Goal: Find specific page/section: Find specific page/section

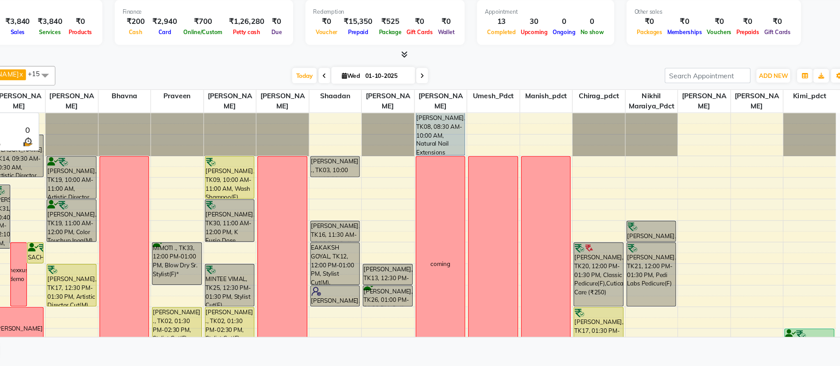
click at [540, 90] on div "Total ₹11,055 Expenses ₹3,840 Sales ₹3,840 Services ₹0 Products Finance ₹200 Ca…" at bounding box center [434, 198] width 814 height 335
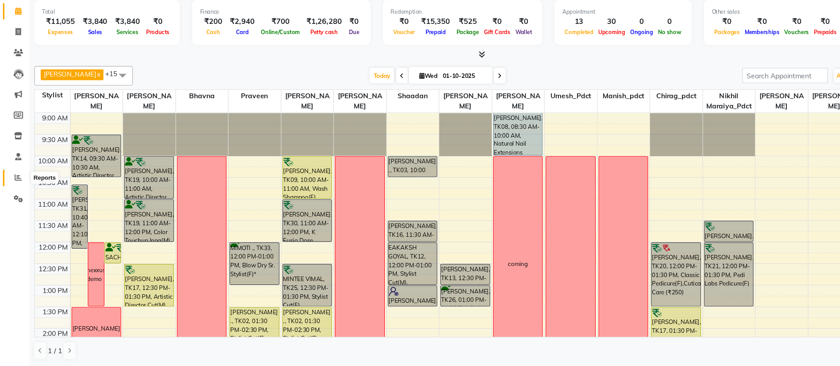
click at [15, 191] on span at bounding box center [17, 196] width 16 height 10
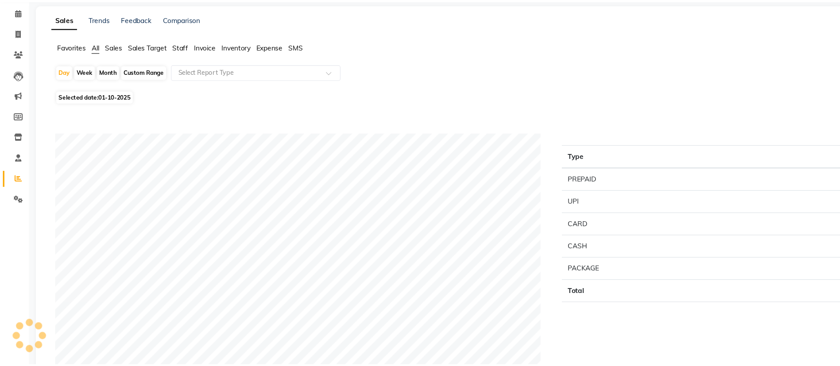
scroll to position [0, 0]
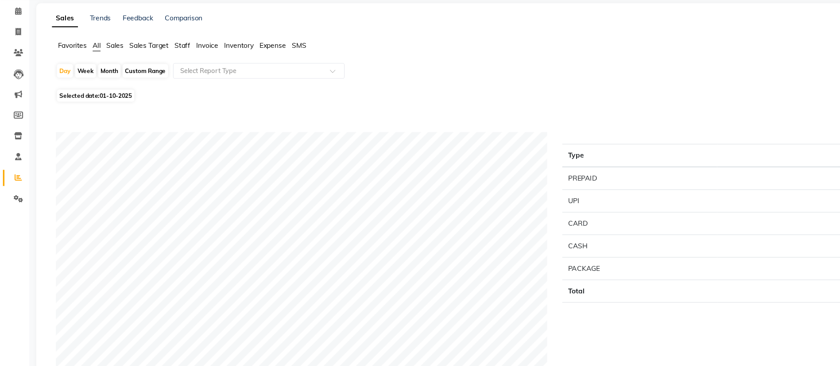
click at [166, 75] on span "Staff" at bounding box center [165, 76] width 14 height 8
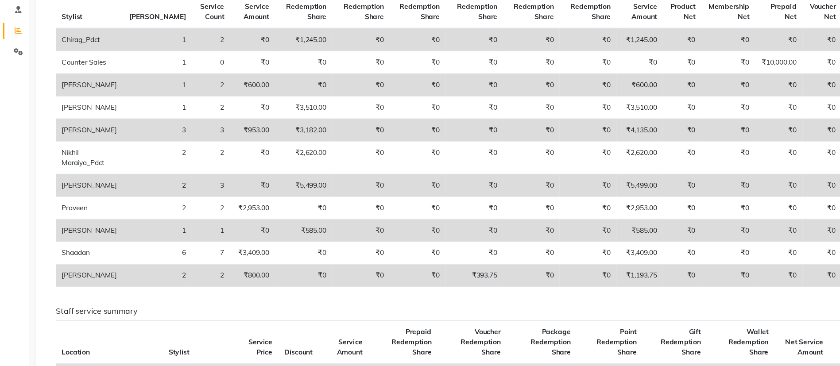
scroll to position [143, 0]
